Goal: Navigation & Orientation: Find specific page/section

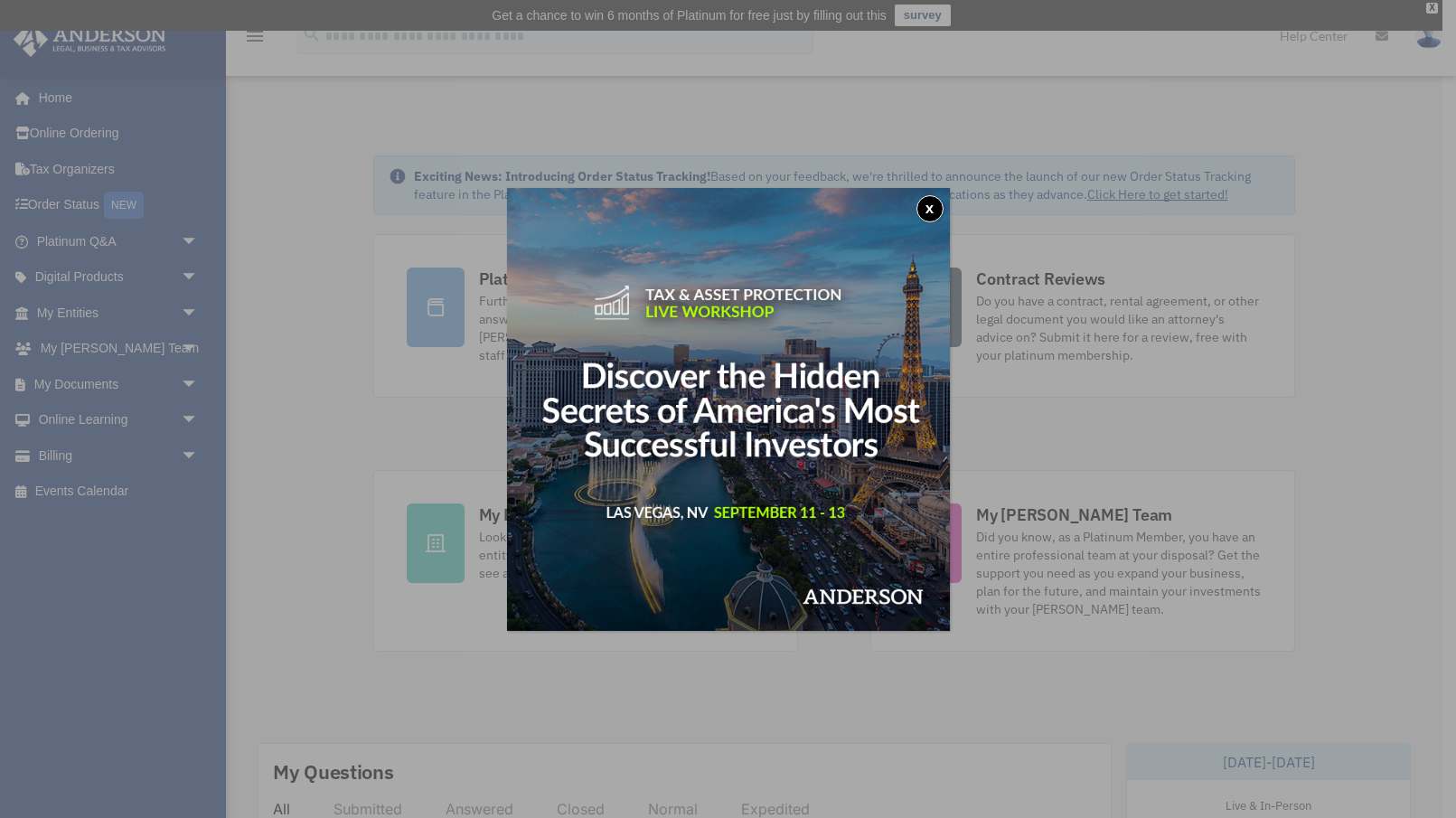
click at [927, 209] on button "x" at bounding box center [930, 209] width 27 height 27
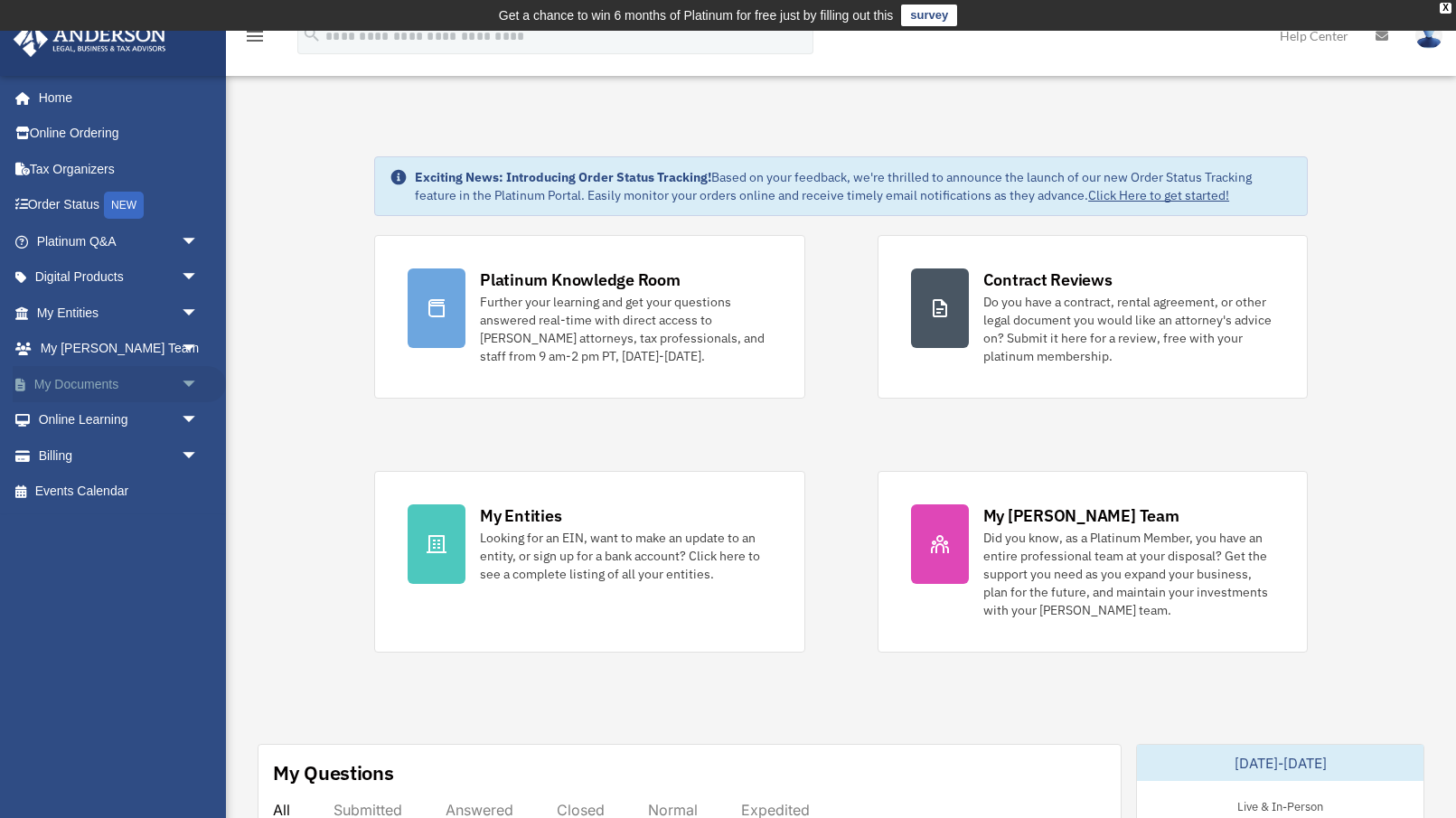
click at [73, 389] on link "My Documents arrow_drop_down" at bounding box center [120, 383] width 214 height 36
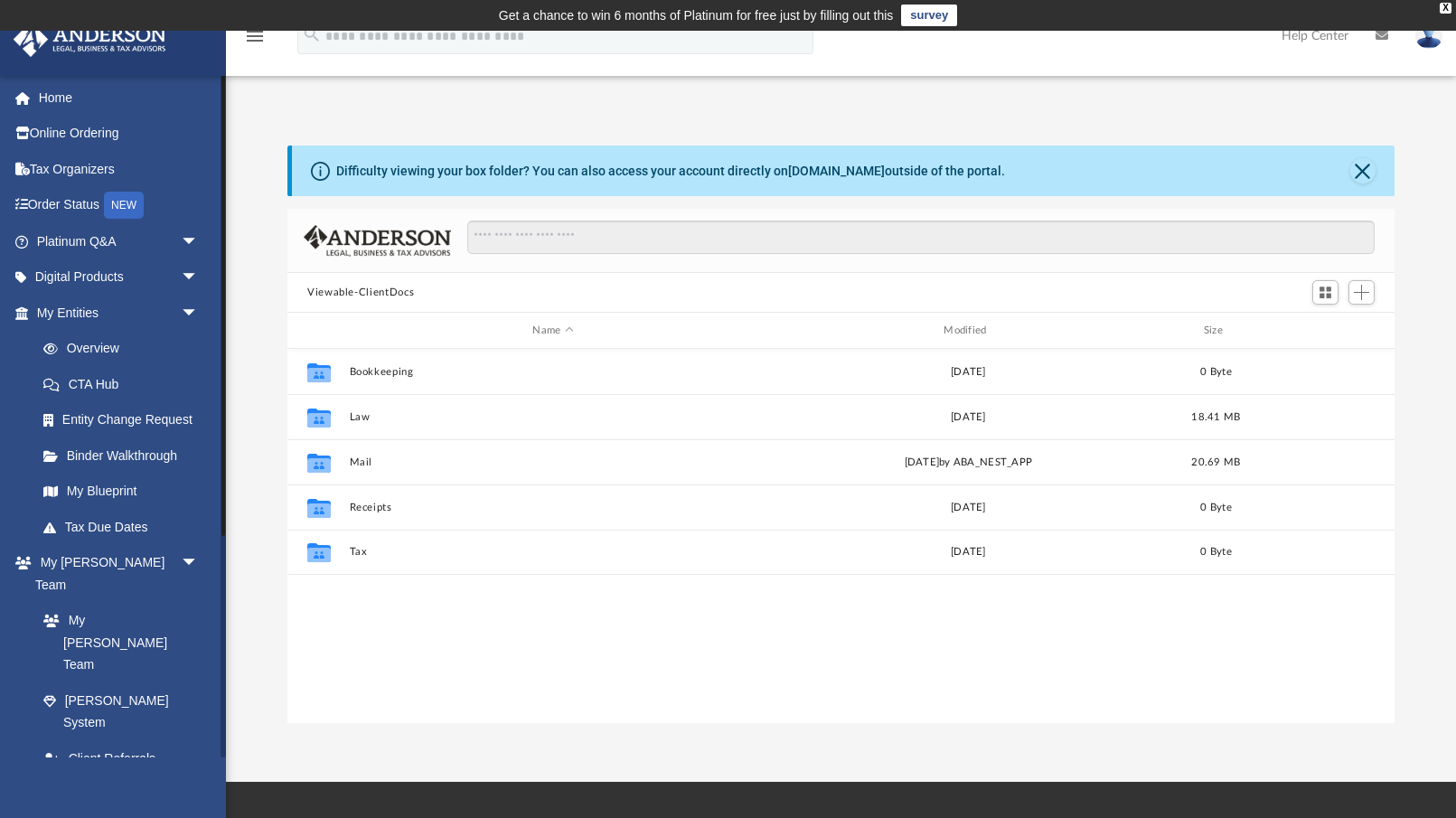
scroll to position [410, 1107]
click at [70, 811] on link "Box" at bounding box center [125, 829] width 201 height 36
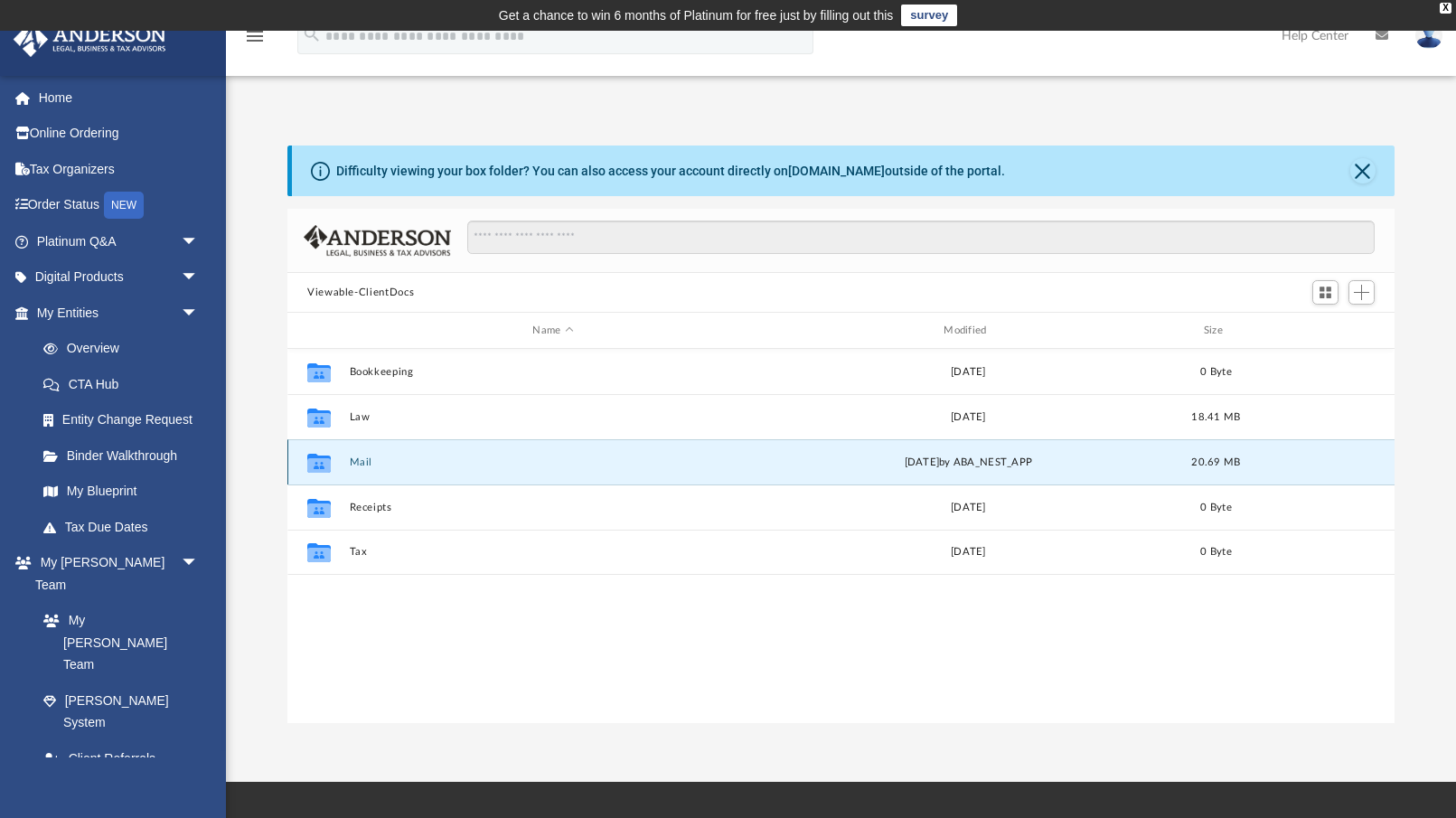
click at [375, 457] on button "Mail" at bounding box center [554, 462] width 408 height 12
click at [317, 464] on icon "grid" at bounding box center [319, 461] width 24 height 19
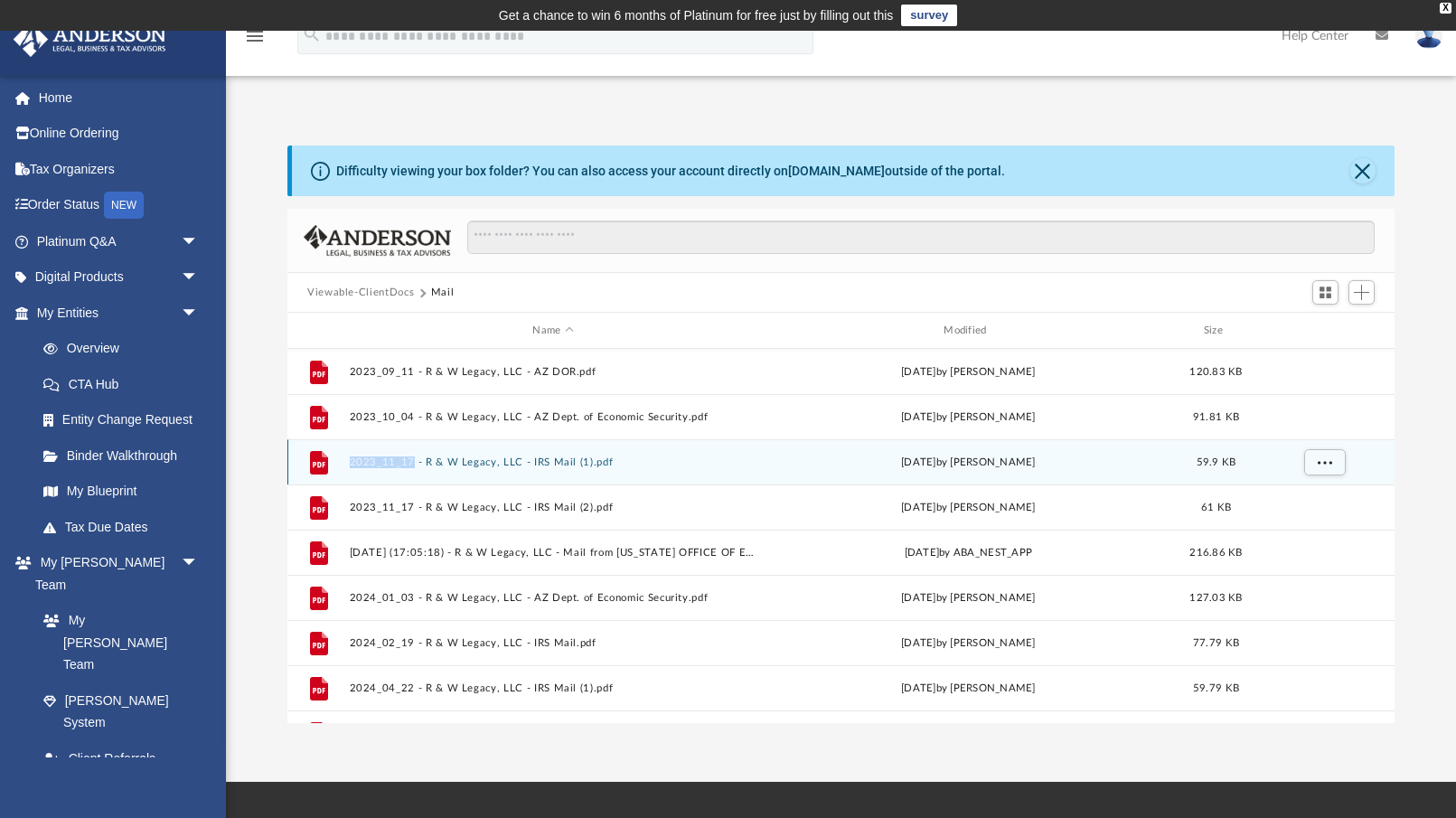
click at [317, 464] on icon "grid" at bounding box center [318, 463] width 13 height 6
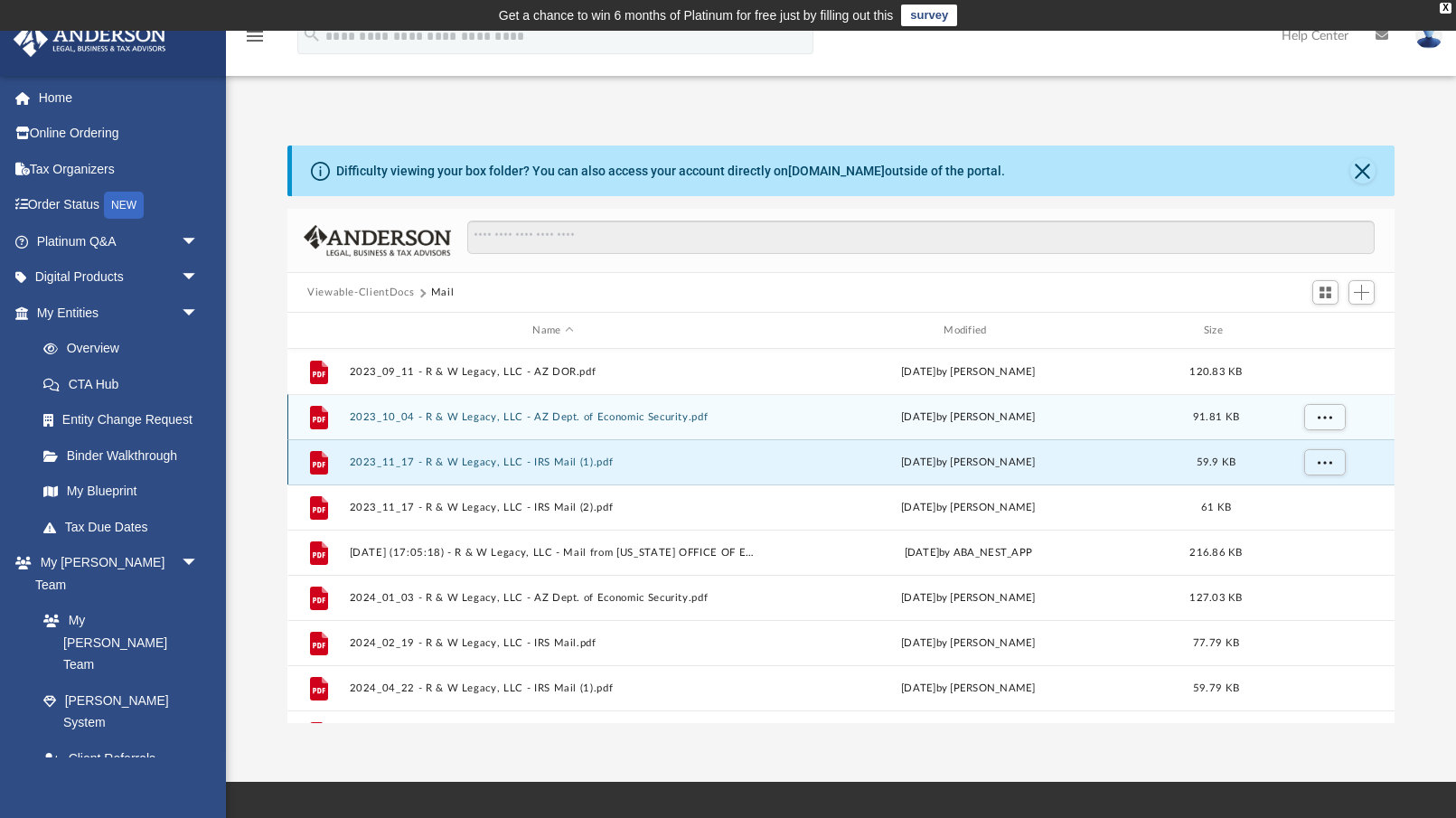
click at [287, 432] on div "File 2023_10_04 - R & W Legacy, LLC - AZ Dept. of Economic Security.pdf [DATE] …" at bounding box center [841, 416] width 1107 height 45
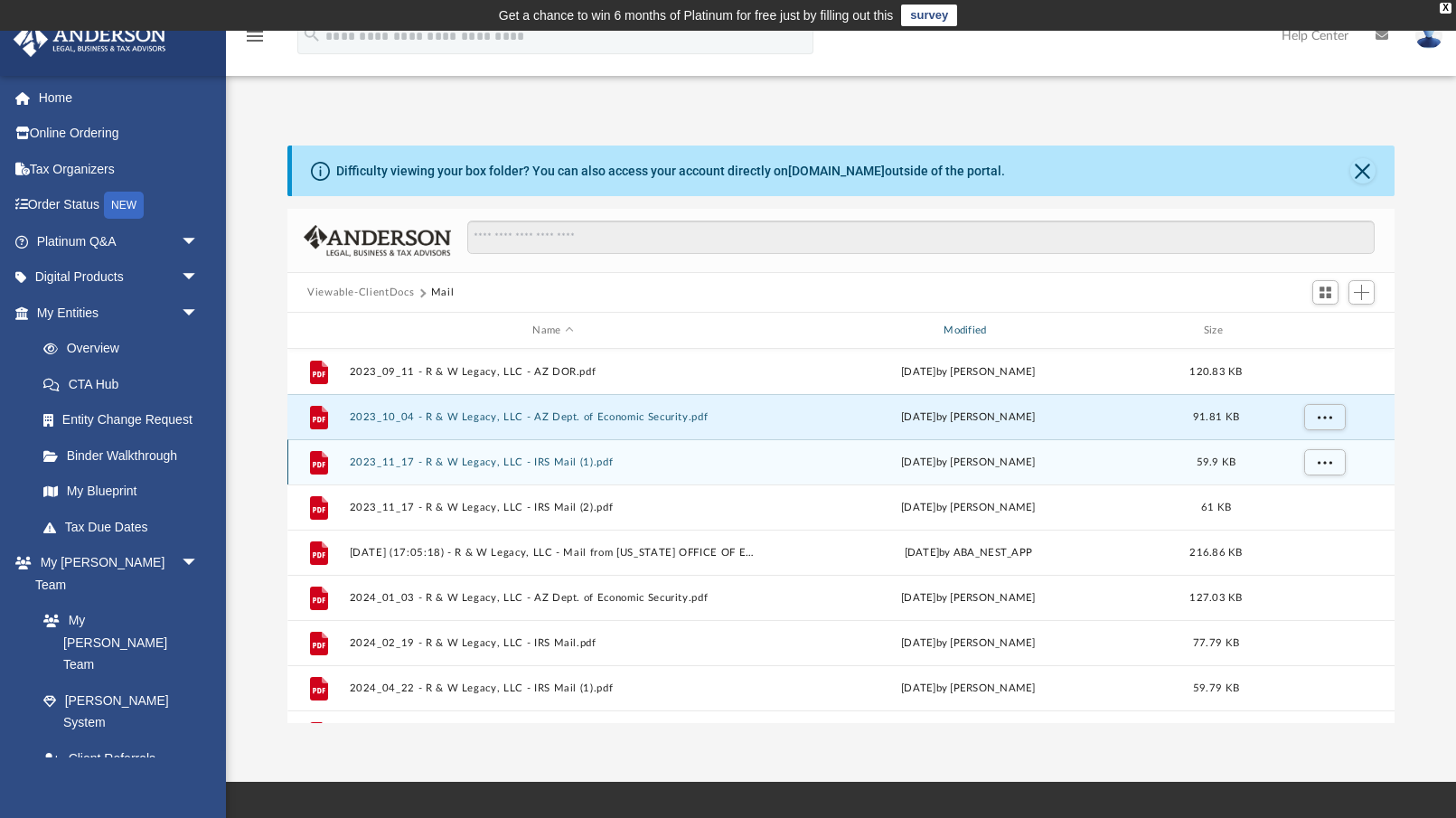
click at [960, 324] on div "Modified" at bounding box center [968, 330] width 408 height 17
click at [960, 323] on div "Modified" at bounding box center [968, 330] width 408 height 17
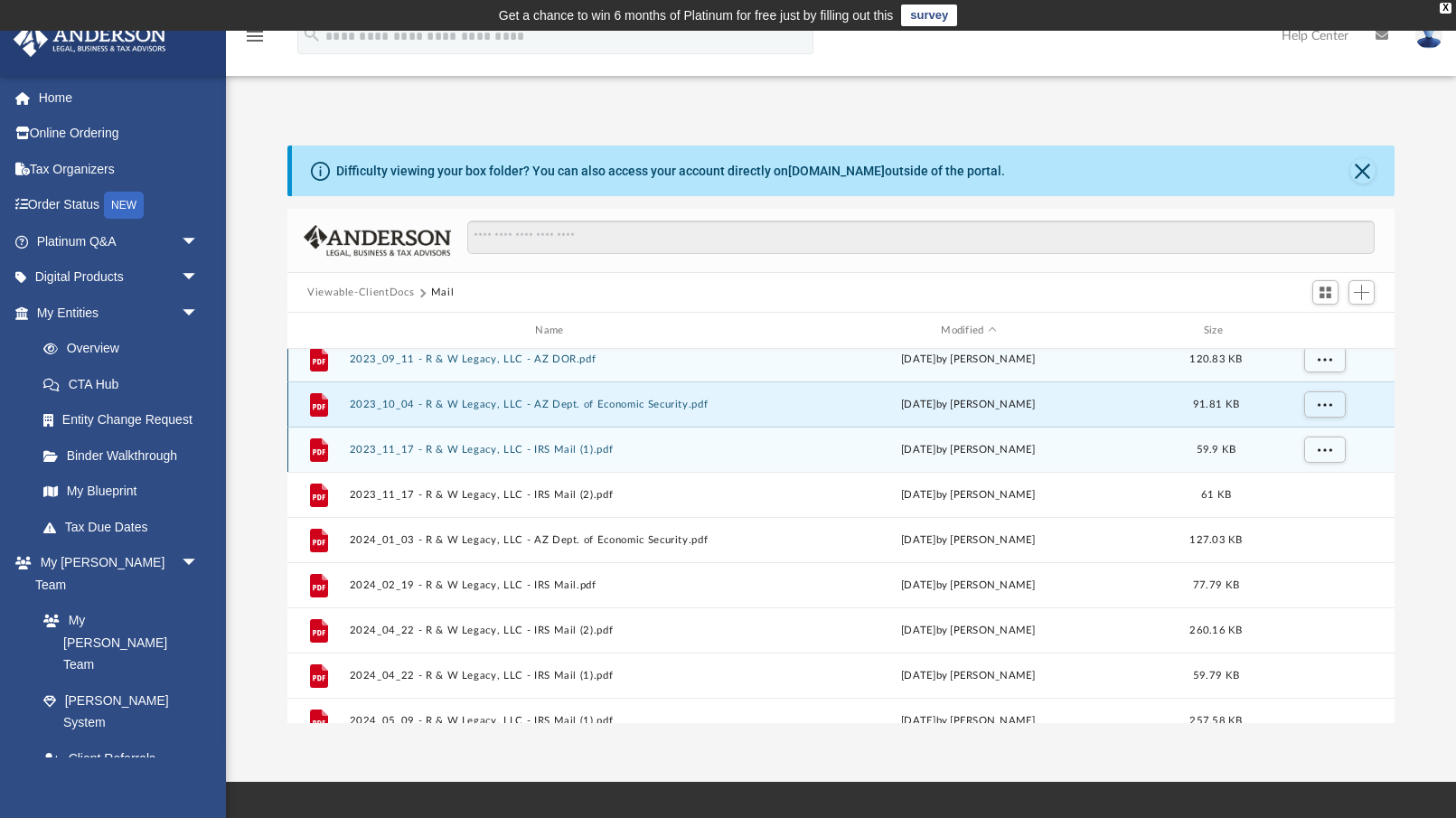
scroll to position [0, 0]
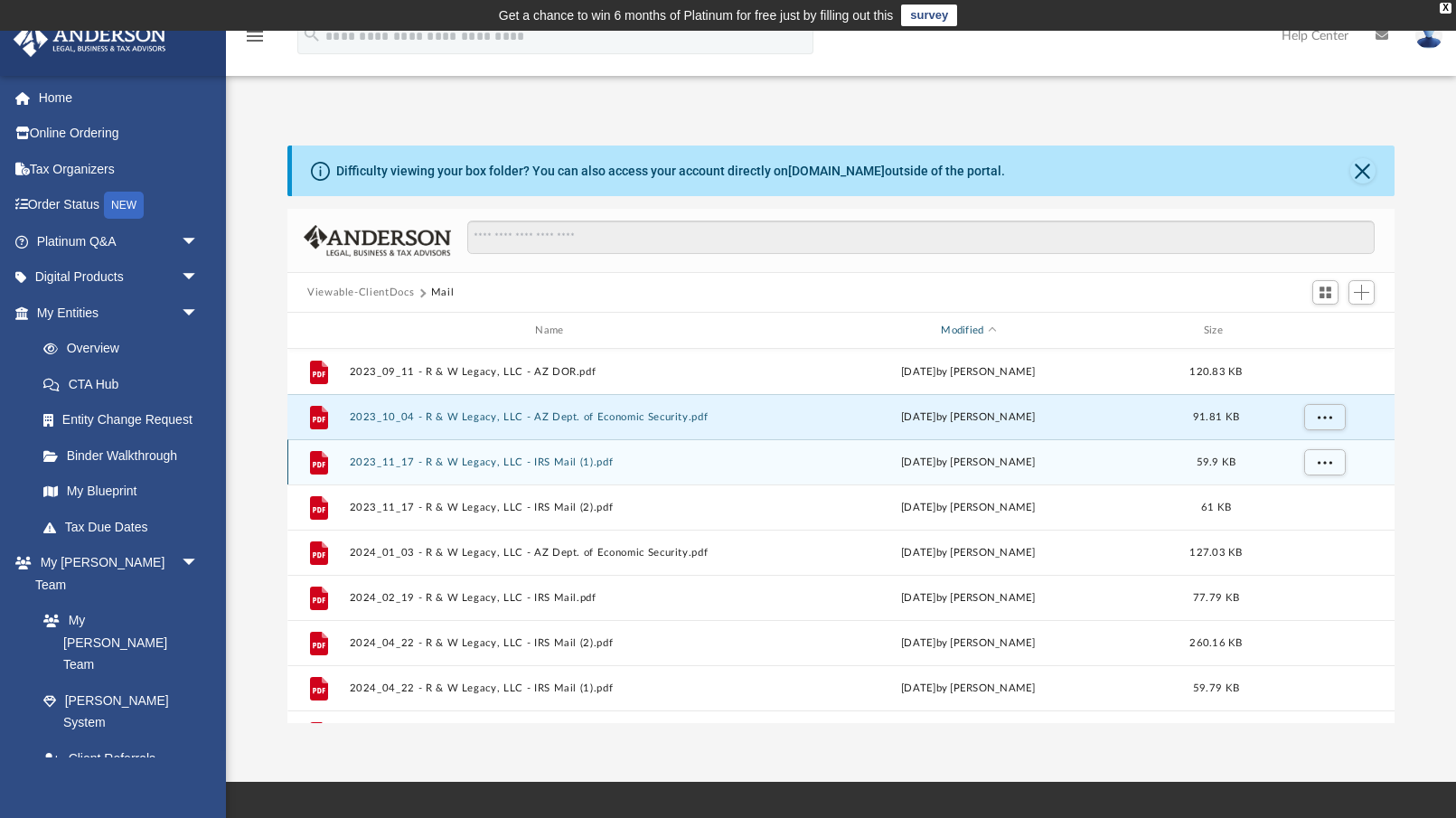
click at [991, 329] on span "Modified" at bounding box center [992, 329] width 7 height 7
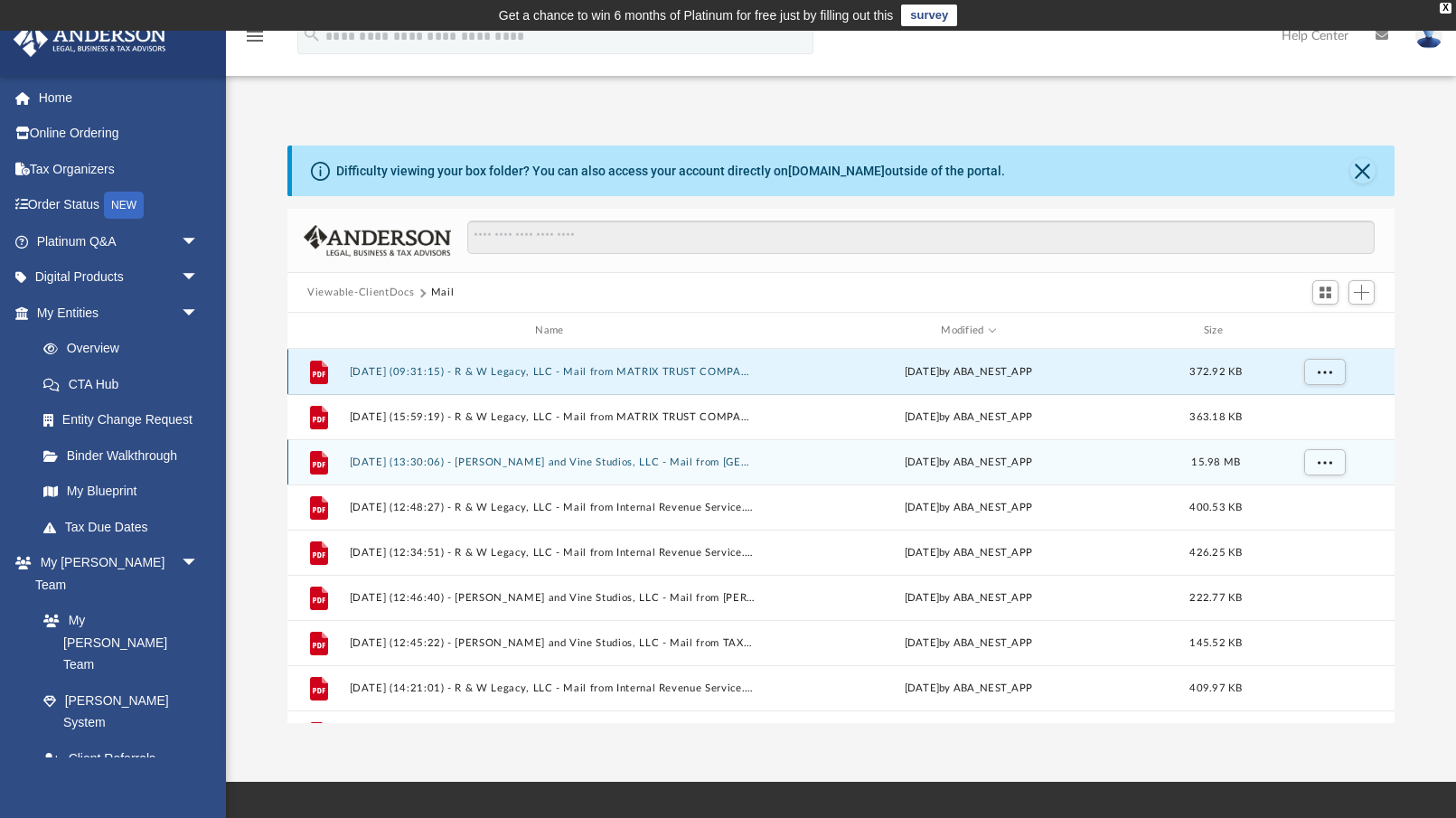
click at [680, 370] on button "[DATE] (09:31:15) - R & W Legacy, LLC - Mail from MATRIX TRUST COMPANY.pdf" at bounding box center [554, 371] width 408 height 12
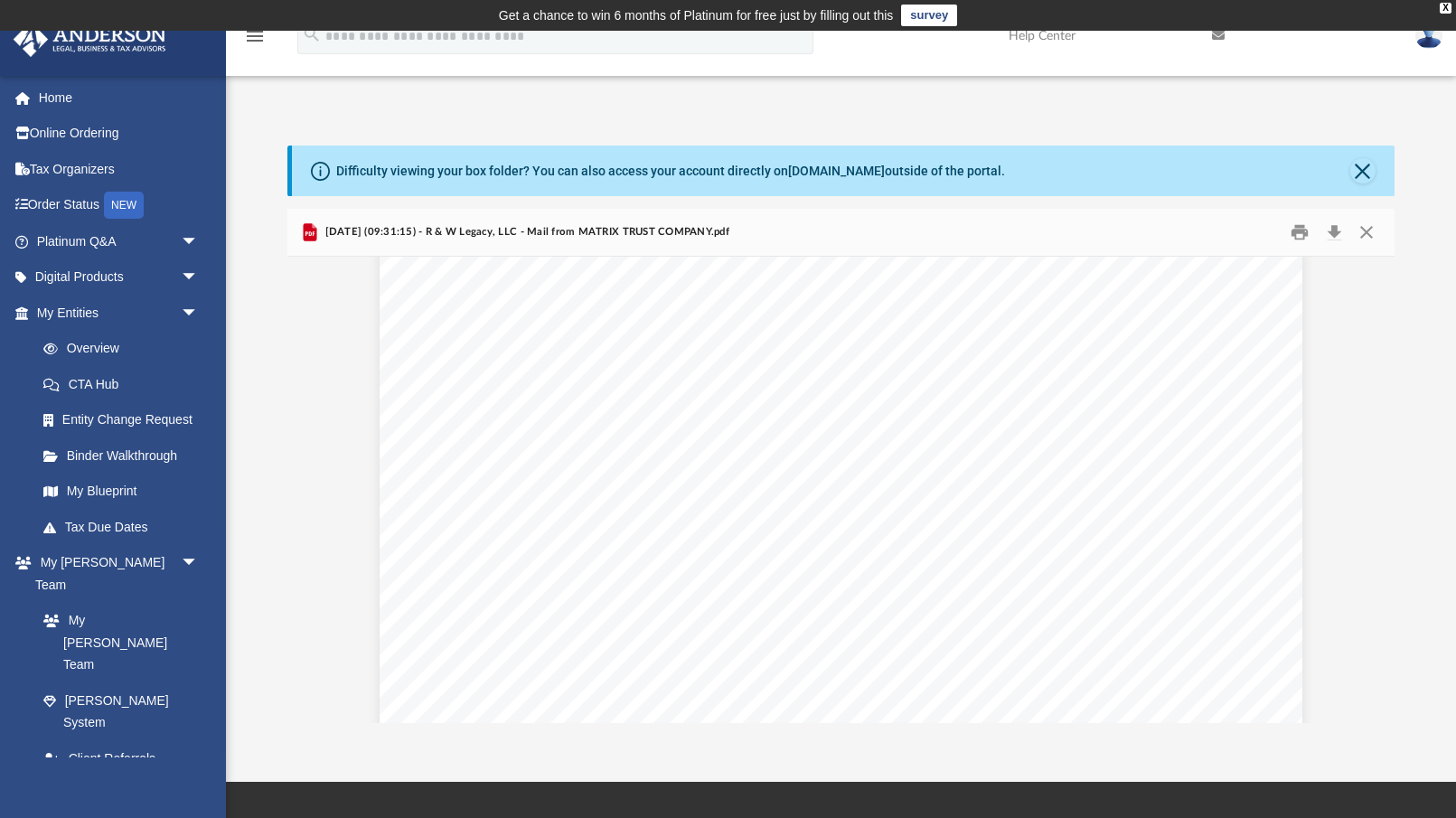
scroll to position [53, 0]
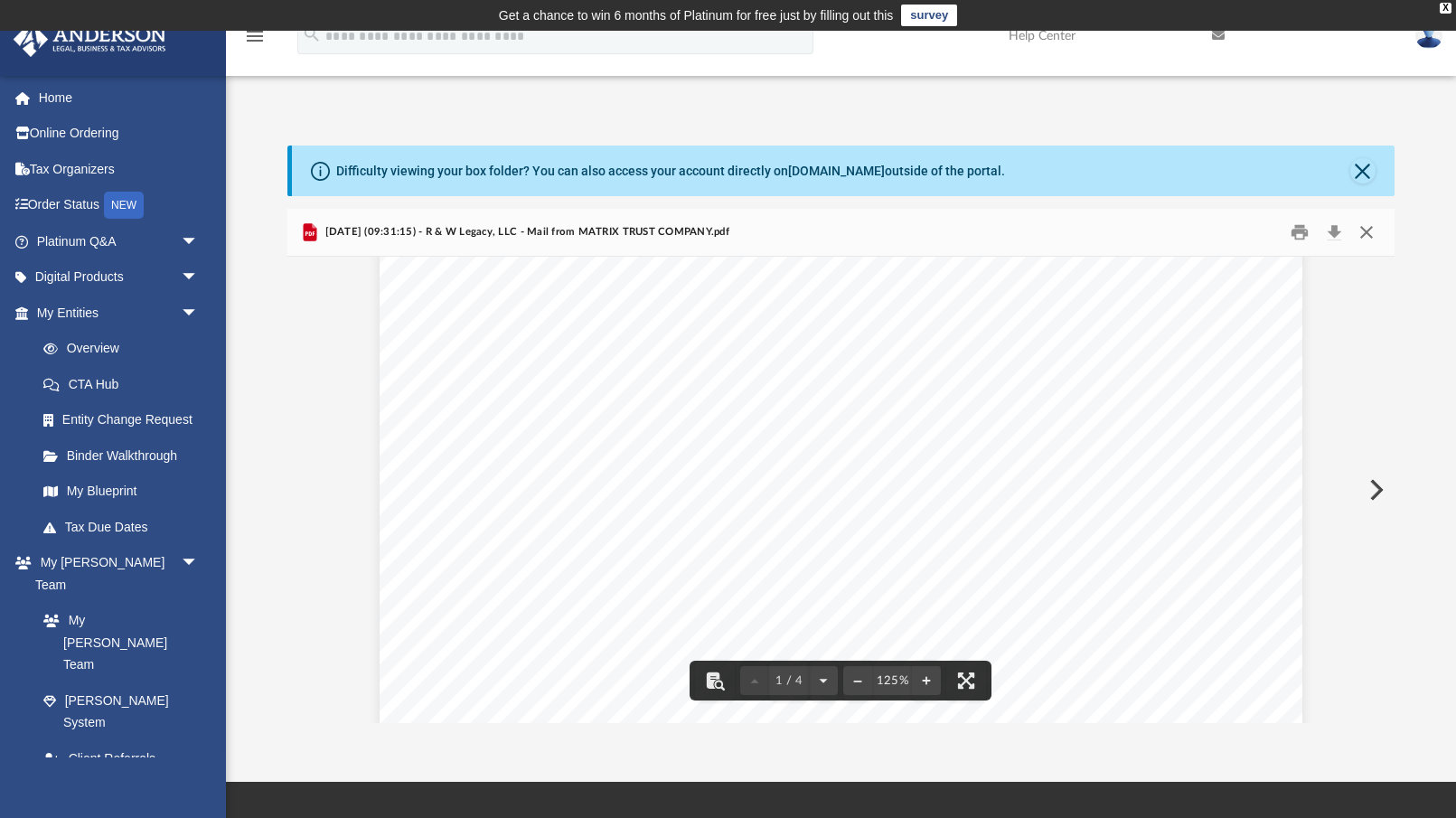
click at [1364, 228] on button "Close" at bounding box center [1366, 232] width 32 height 28
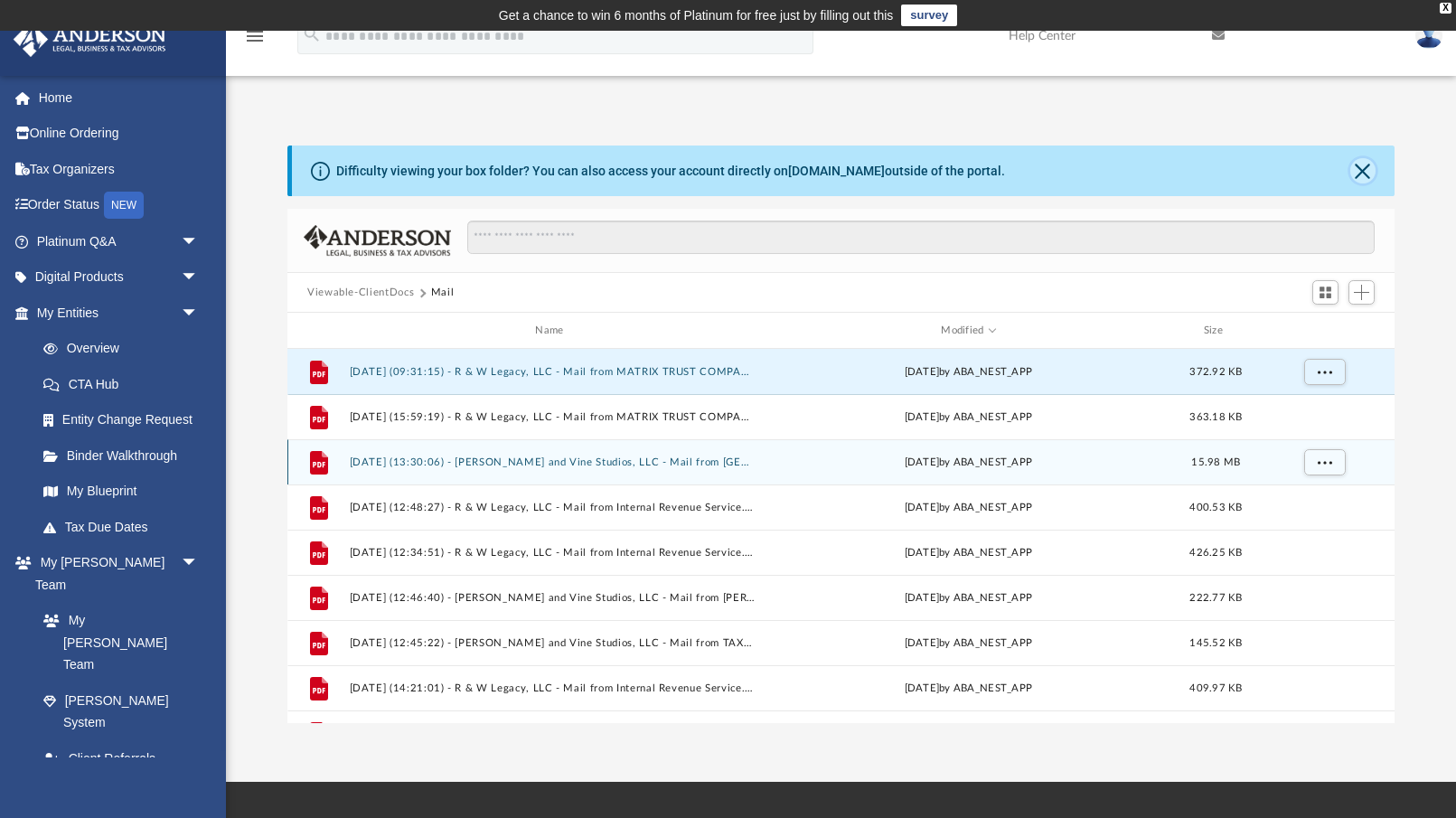
click at [1366, 168] on button "Close" at bounding box center [1363, 170] width 25 height 25
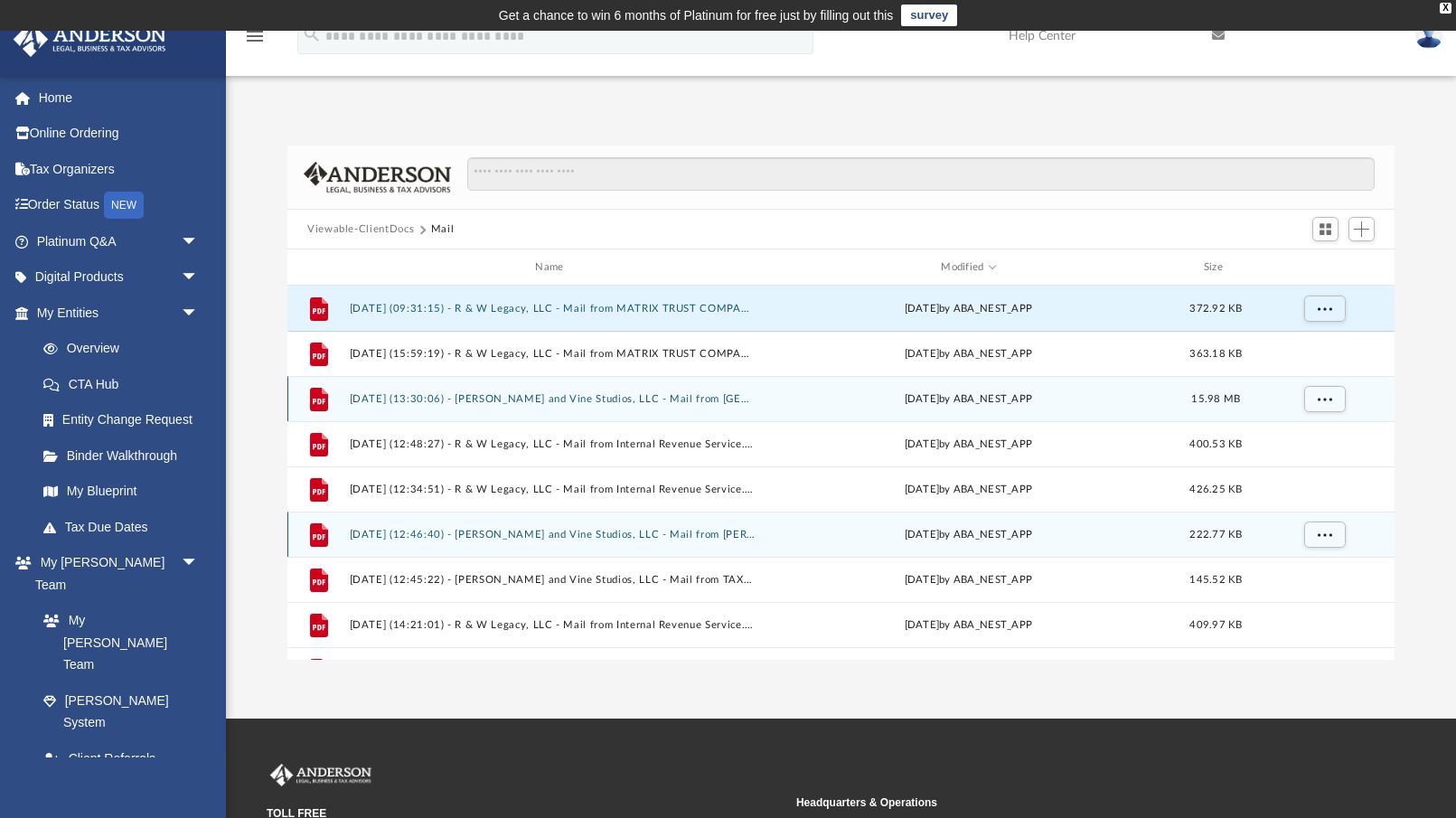
click at [653, 519] on div "File [DATE] (12:46:40) - [PERSON_NAME] and Vine Studios, LLC - Mail from [PERSO…" at bounding box center [841, 534] width 1107 height 45
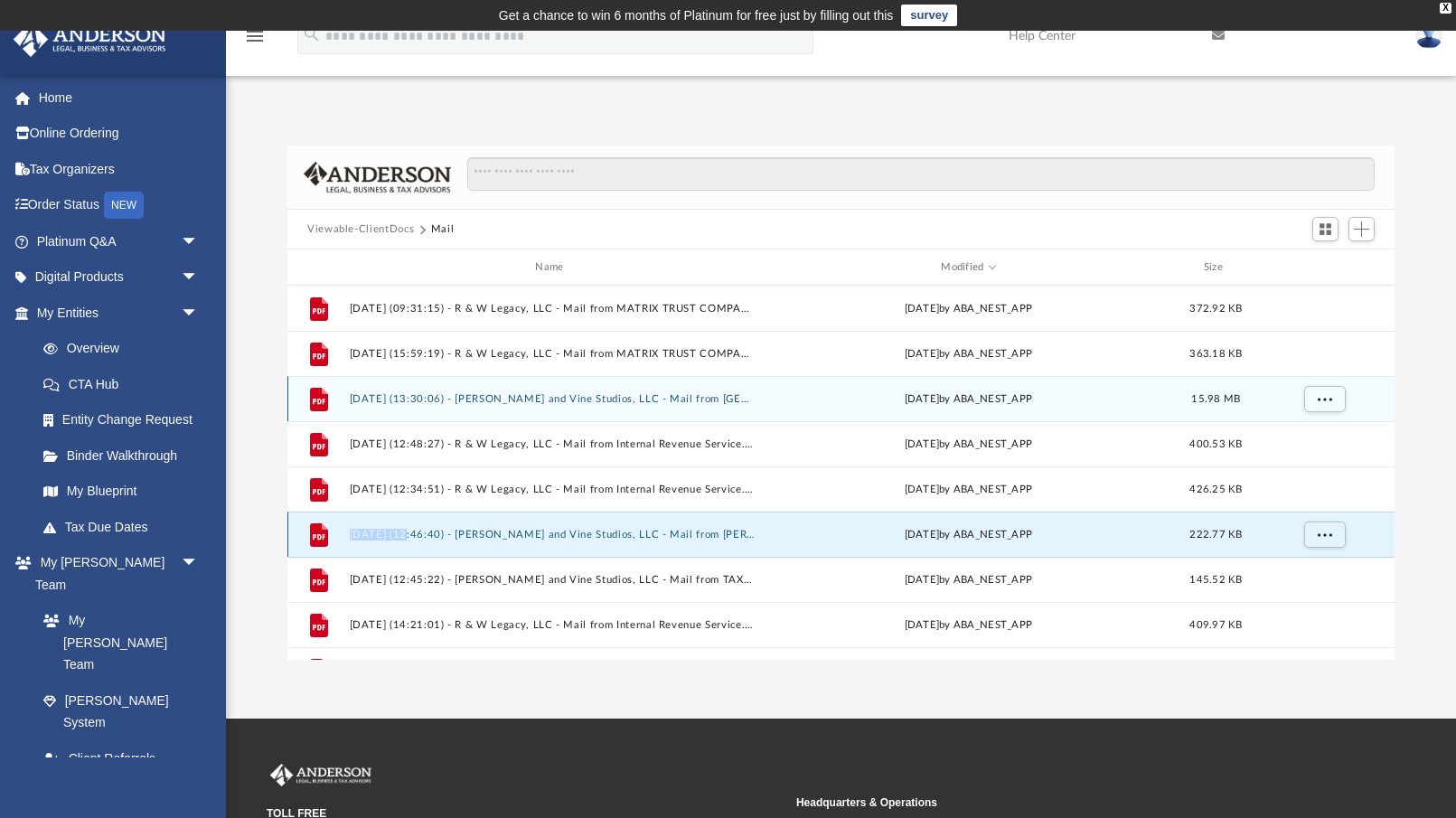
click at [653, 519] on div "File [DATE] (12:46:40) - [PERSON_NAME] and Vine Studios, LLC - Mail from [PERSO…" at bounding box center [841, 534] width 1107 height 45
click at [655, 530] on button "[DATE] (12:46:40) - [PERSON_NAME] and Vine Studios, LLC - Mail from [PERSON_NAM…" at bounding box center [554, 534] width 408 height 12
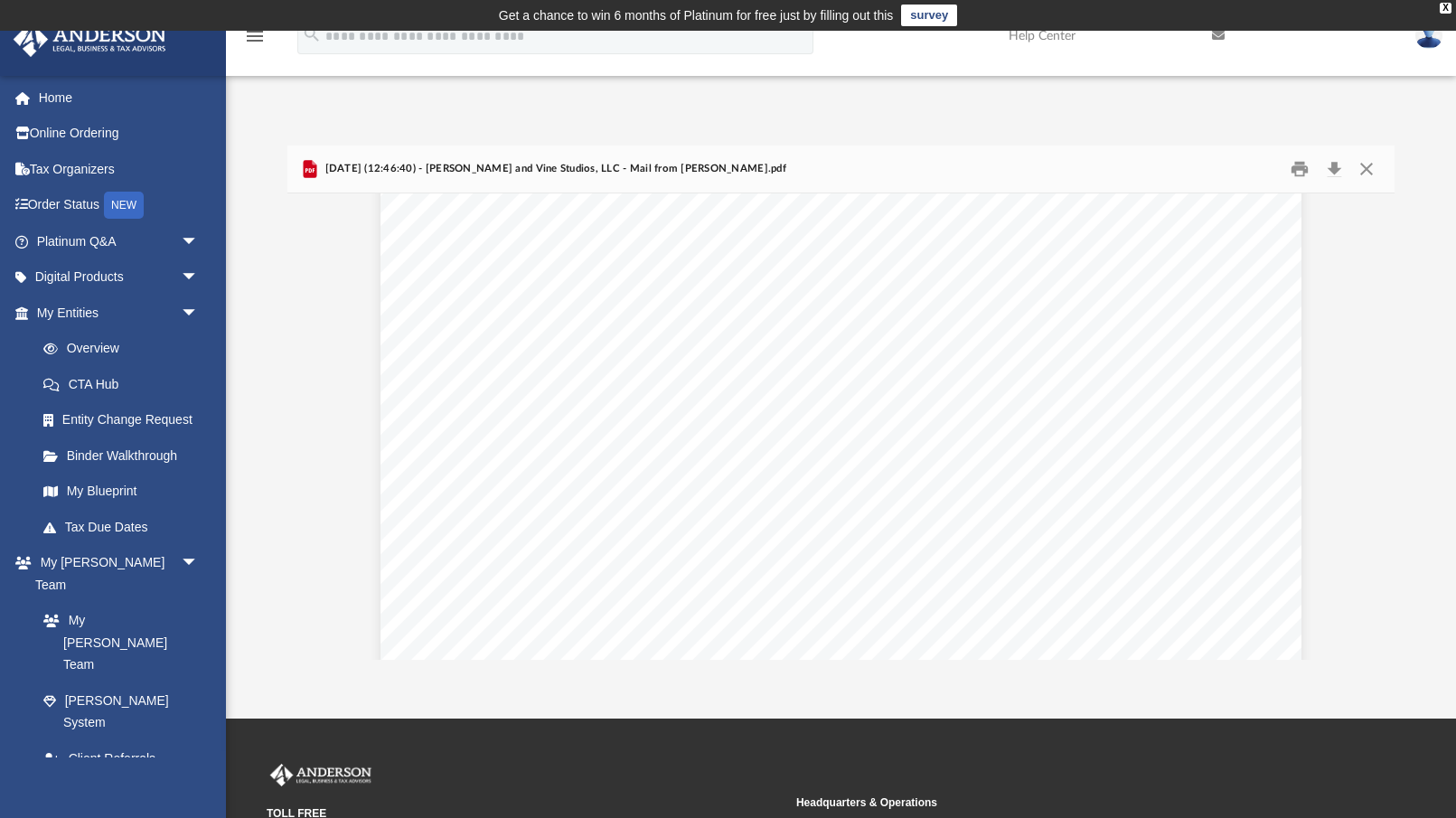
scroll to position [0, 0]
click at [1364, 168] on button "Close" at bounding box center [1366, 169] width 32 height 28
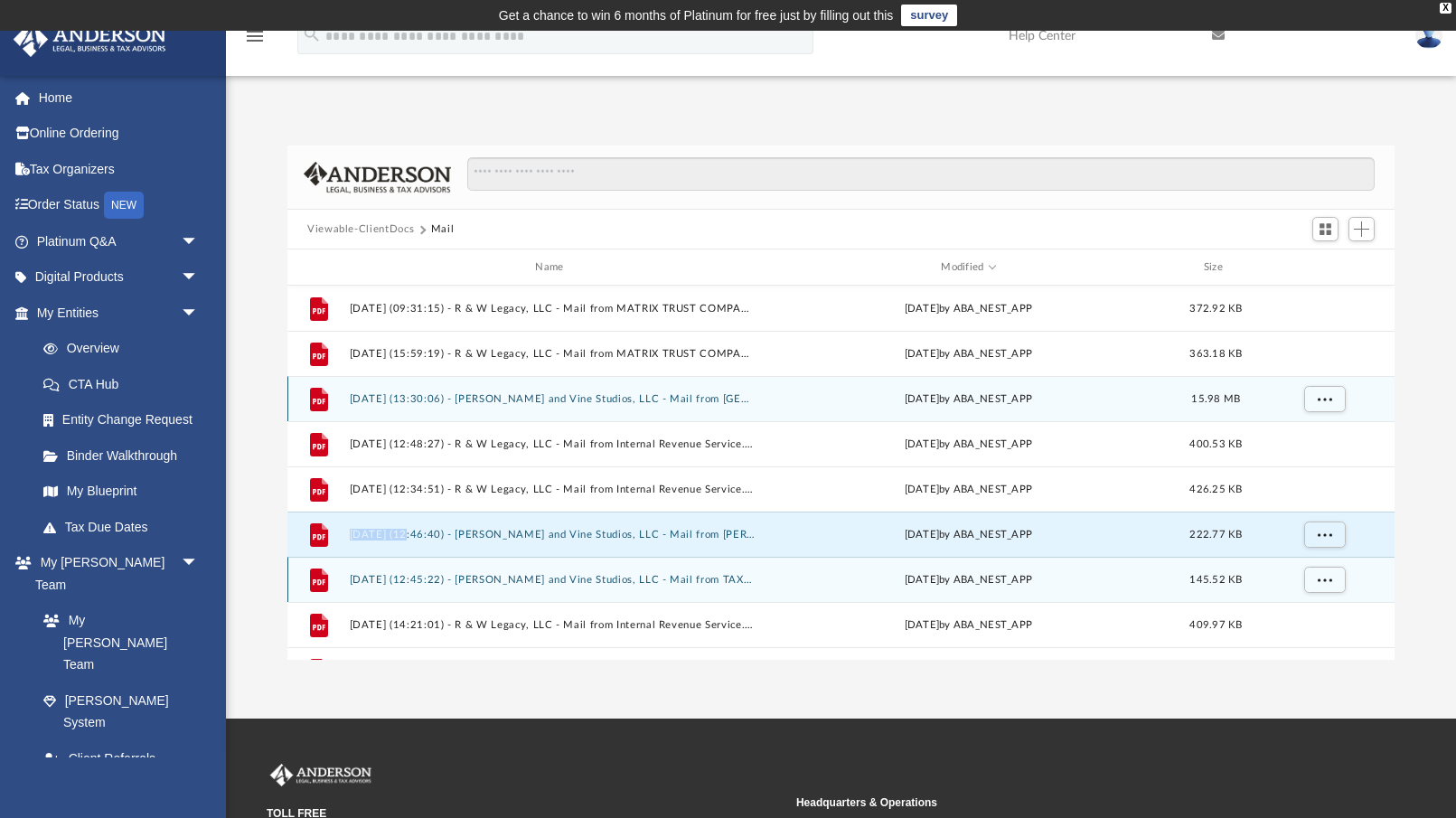
scroll to position [20, 0]
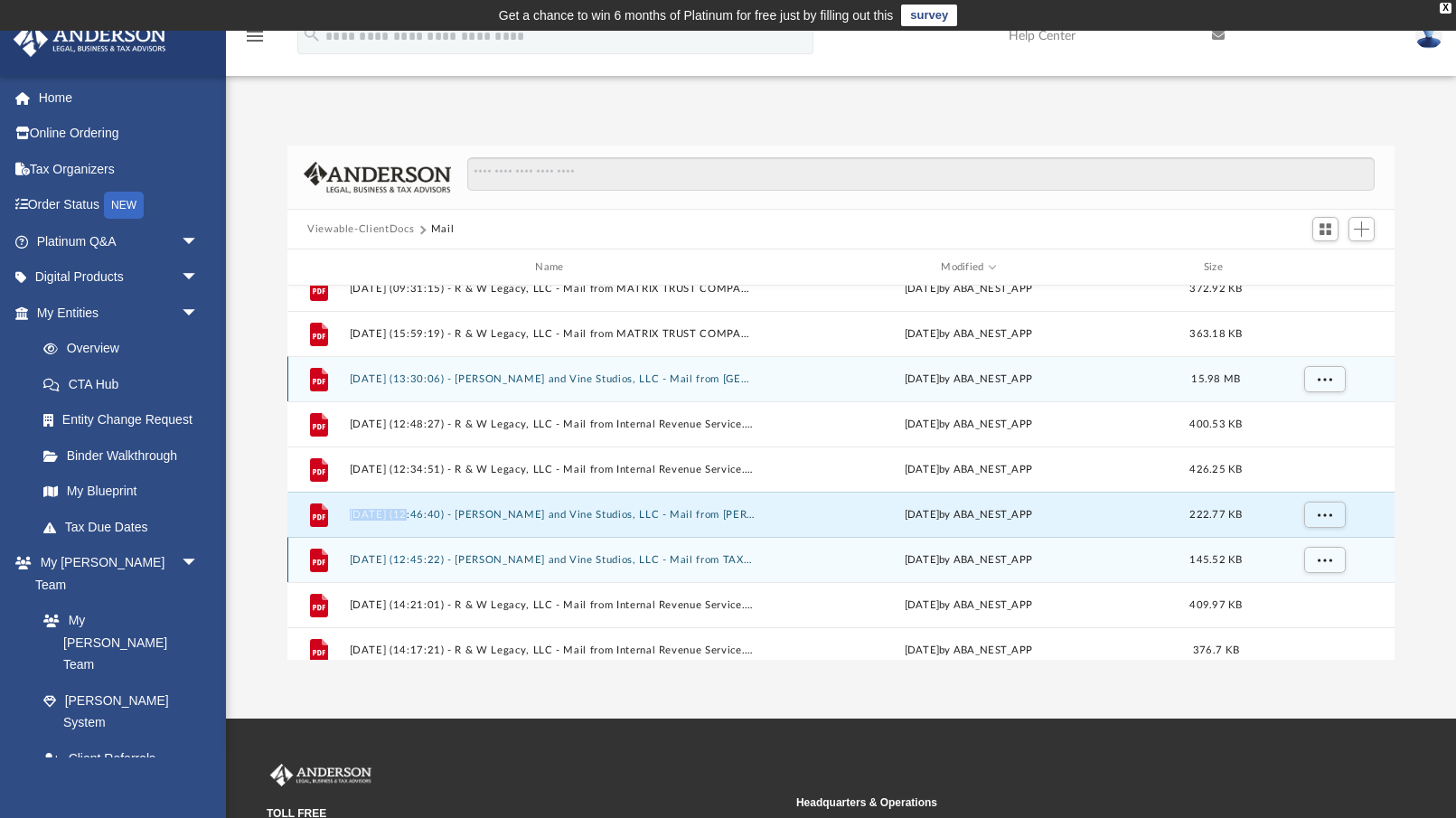
click at [661, 553] on button "[DATE] (12:45:22) - [PERSON_NAME] and Vine Studios, LLC - Mail from TAXPAYER SE…" at bounding box center [554, 559] width 408 height 12
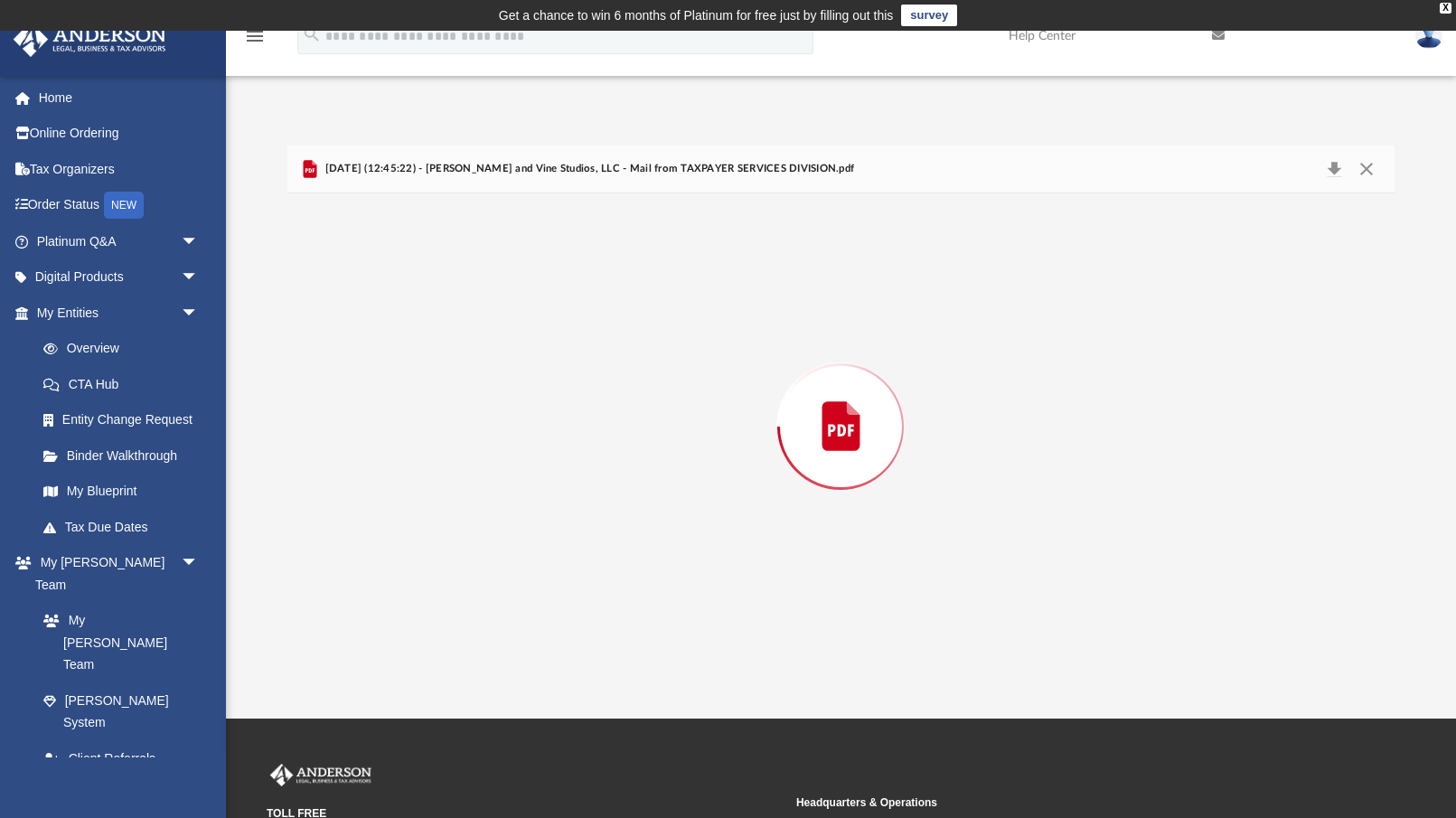
click at [661, 553] on div "Preview" at bounding box center [841, 426] width 1107 height 466
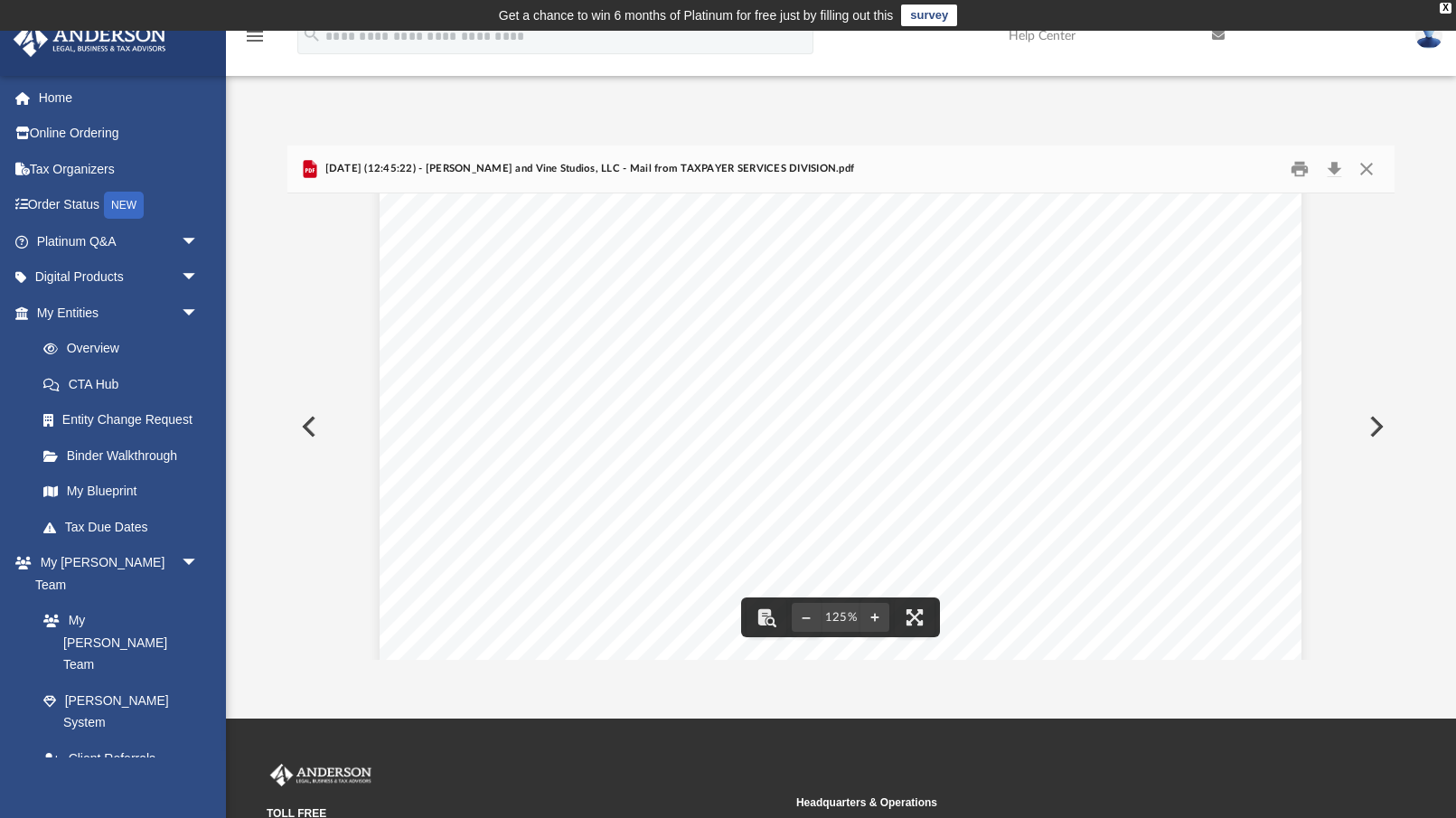
scroll to position [342, 0]
click at [653, 574] on div "Page 1" at bounding box center [840, 458] width 922 height 1188
click at [680, 457] on div "Page 1" at bounding box center [840, 458] width 922 height 1188
